Goal: Find specific page/section: Find specific page/section

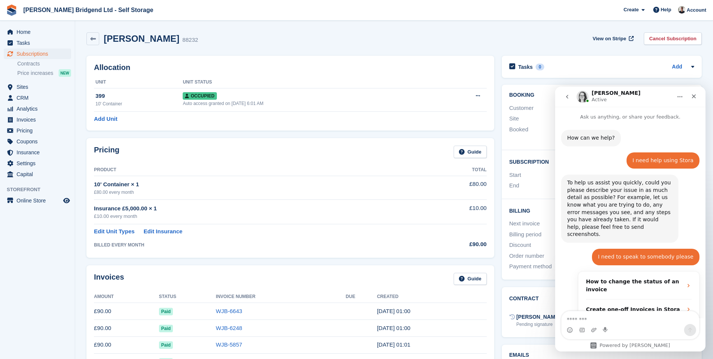
scroll to position [1, 0]
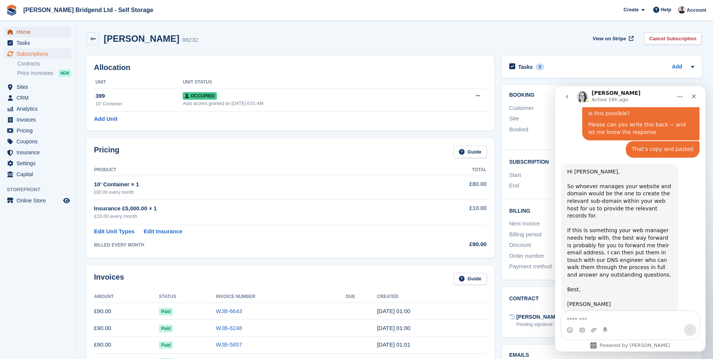
click at [33, 29] on span "Home" at bounding box center [39, 32] width 45 height 11
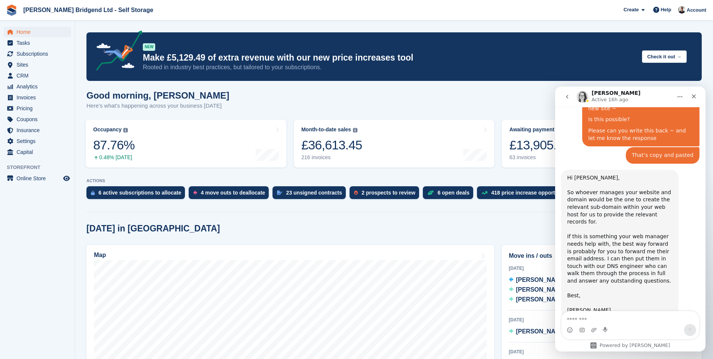
scroll to position [1660, 0]
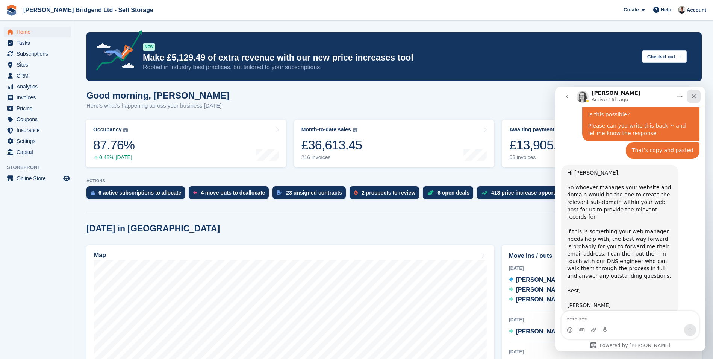
click at [698, 98] on div "Close" at bounding box center [694, 96] width 14 height 14
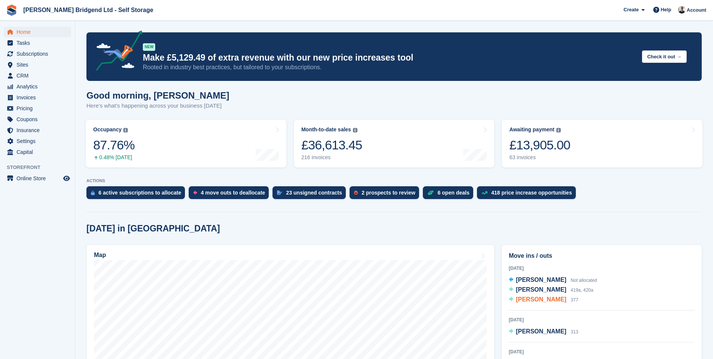
click at [531, 301] on span "[PERSON_NAME]" at bounding box center [541, 299] width 50 height 6
